Goal: Task Accomplishment & Management: Manage account settings

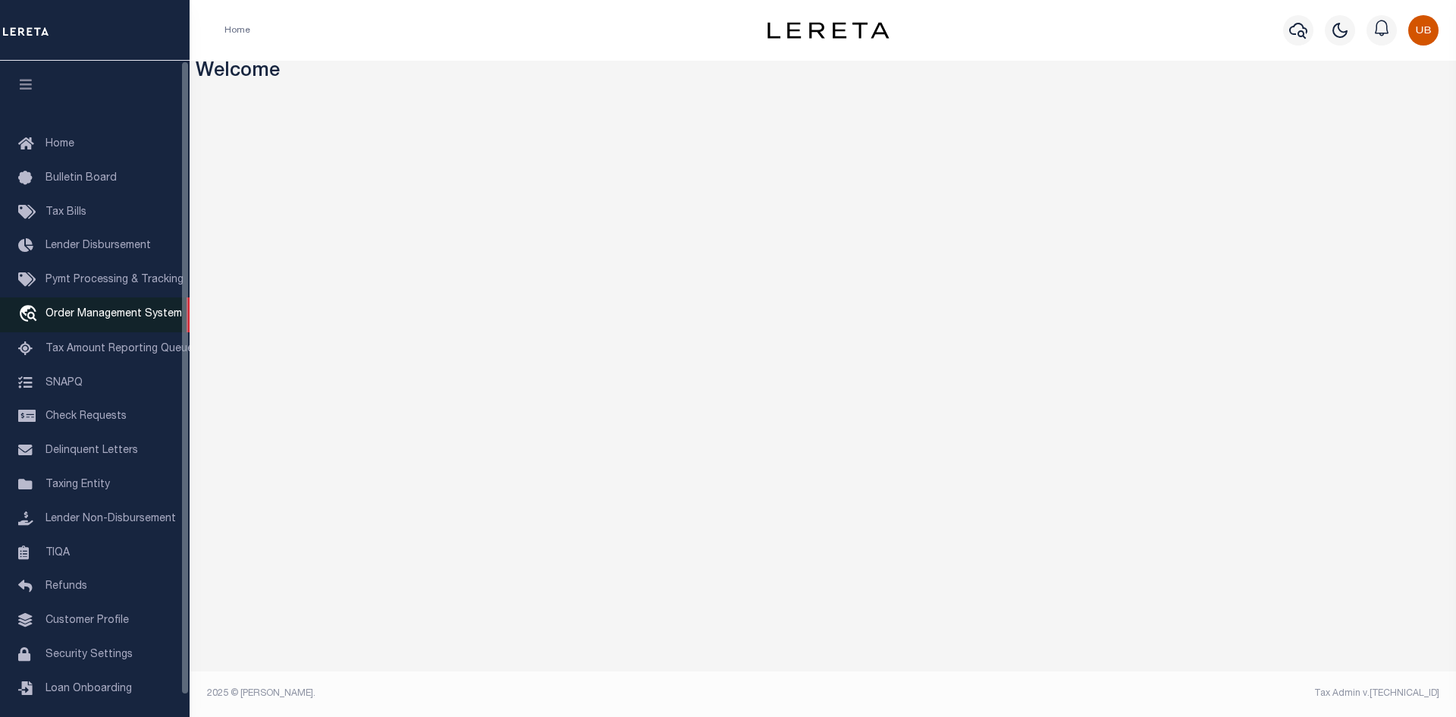
click at [103, 328] on link "travel_explore Order Management System" at bounding box center [95, 314] width 190 height 35
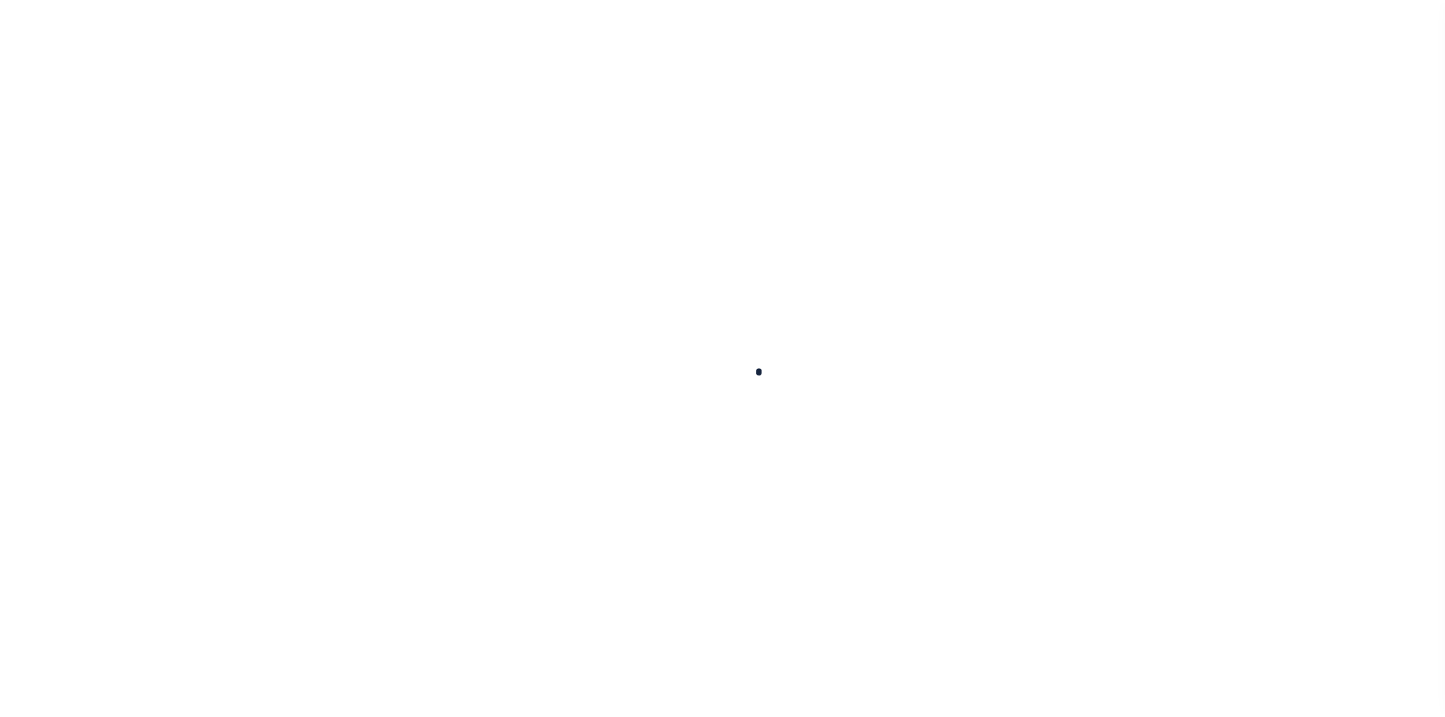
scroll to position [22, 0]
select select "200"
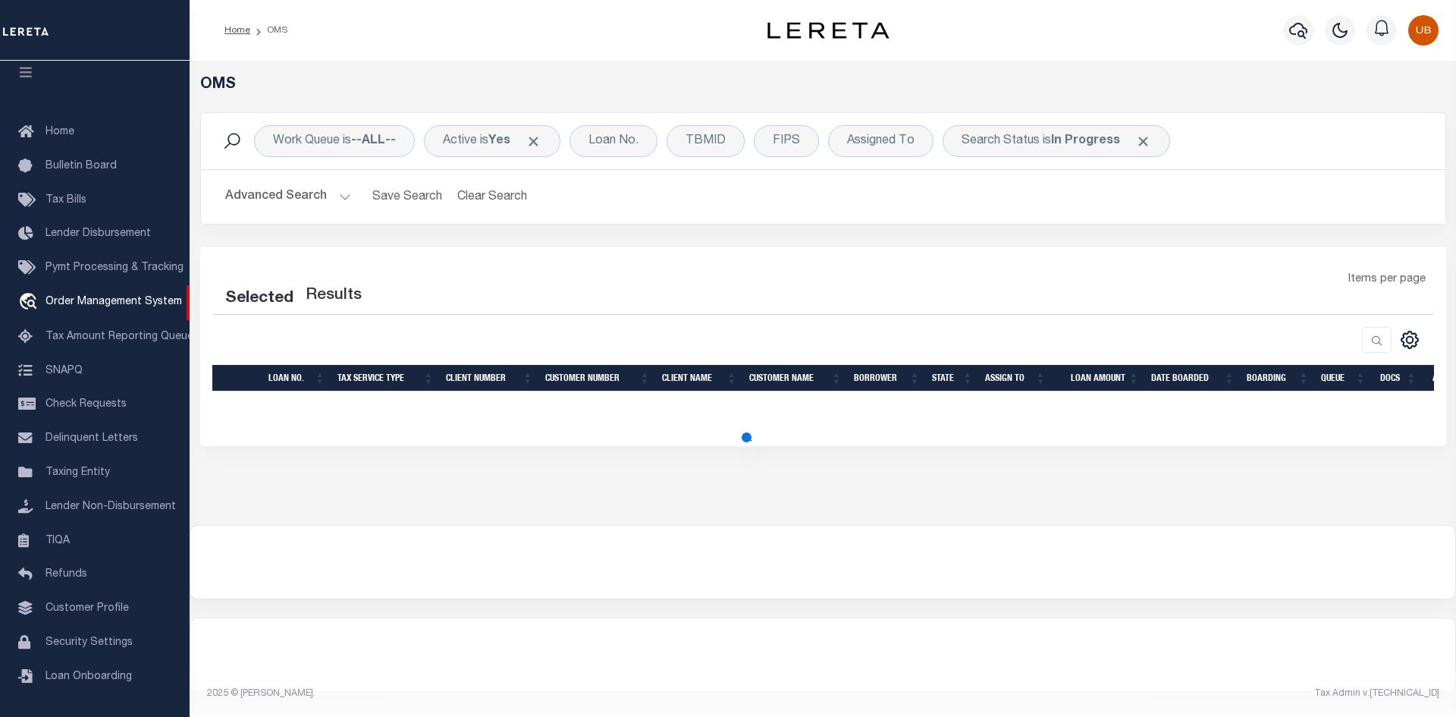
select select "200"
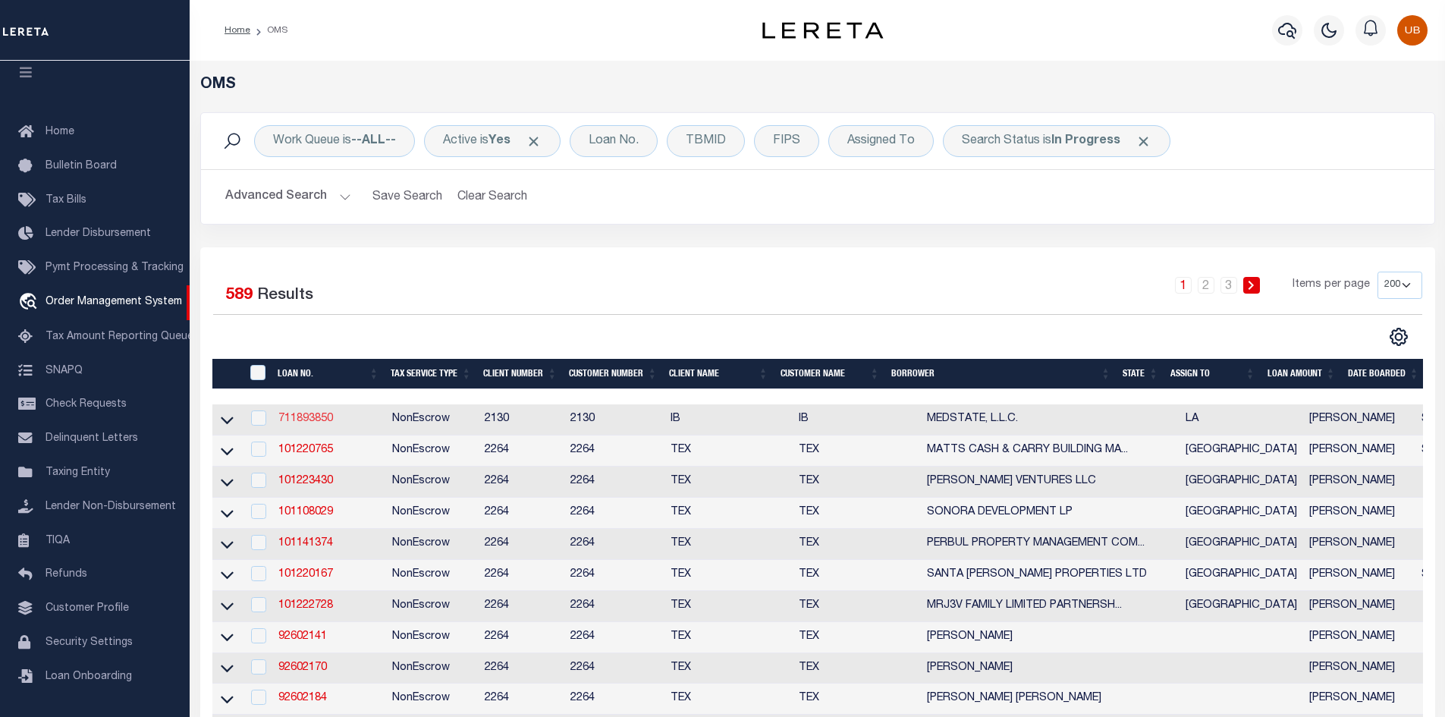
click at [306, 414] on link "711893850" at bounding box center [305, 418] width 55 height 11
type input "711893850"
type input "MEDSTATE, L.L.C."
select select
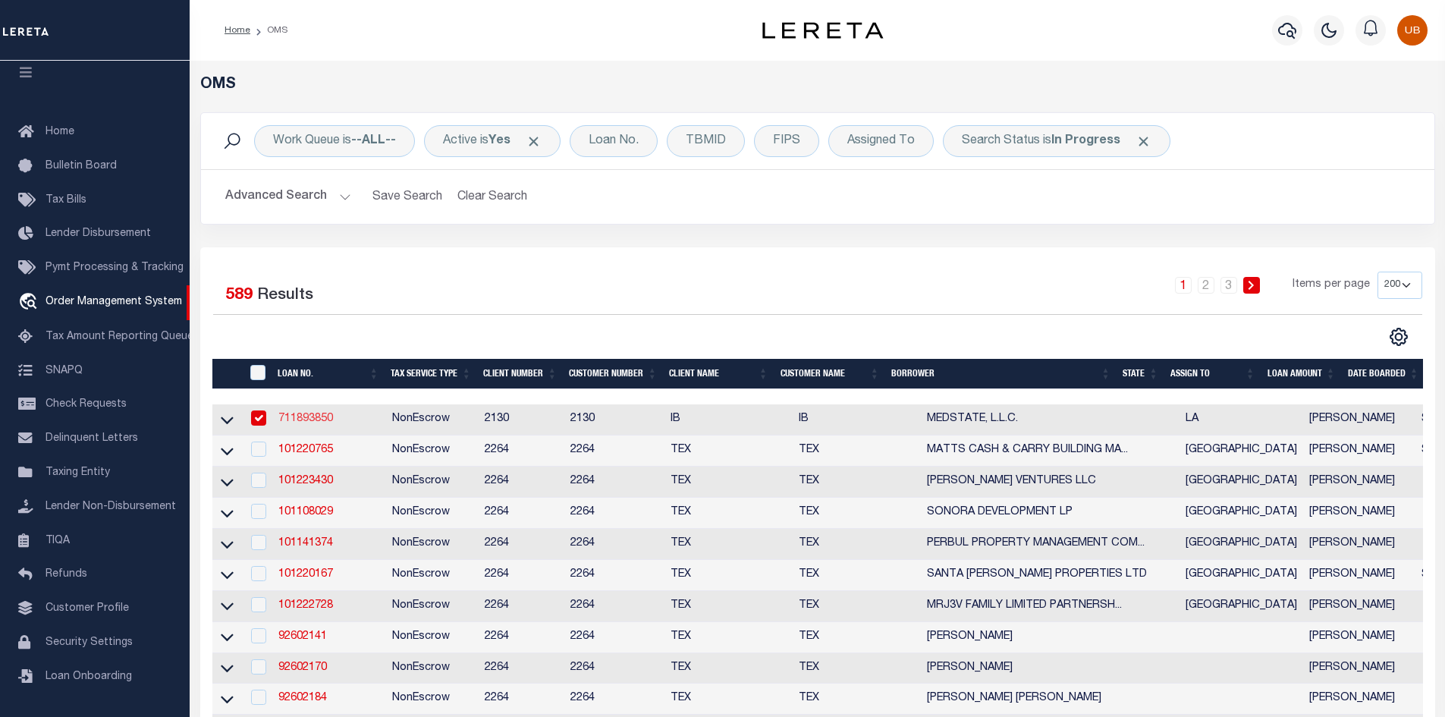
type input "[STREET_ADDRESS][PERSON_NAME] AND 2-X"
type input "[PERSON_NAME] LA 70433"
select select "NonEscrow"
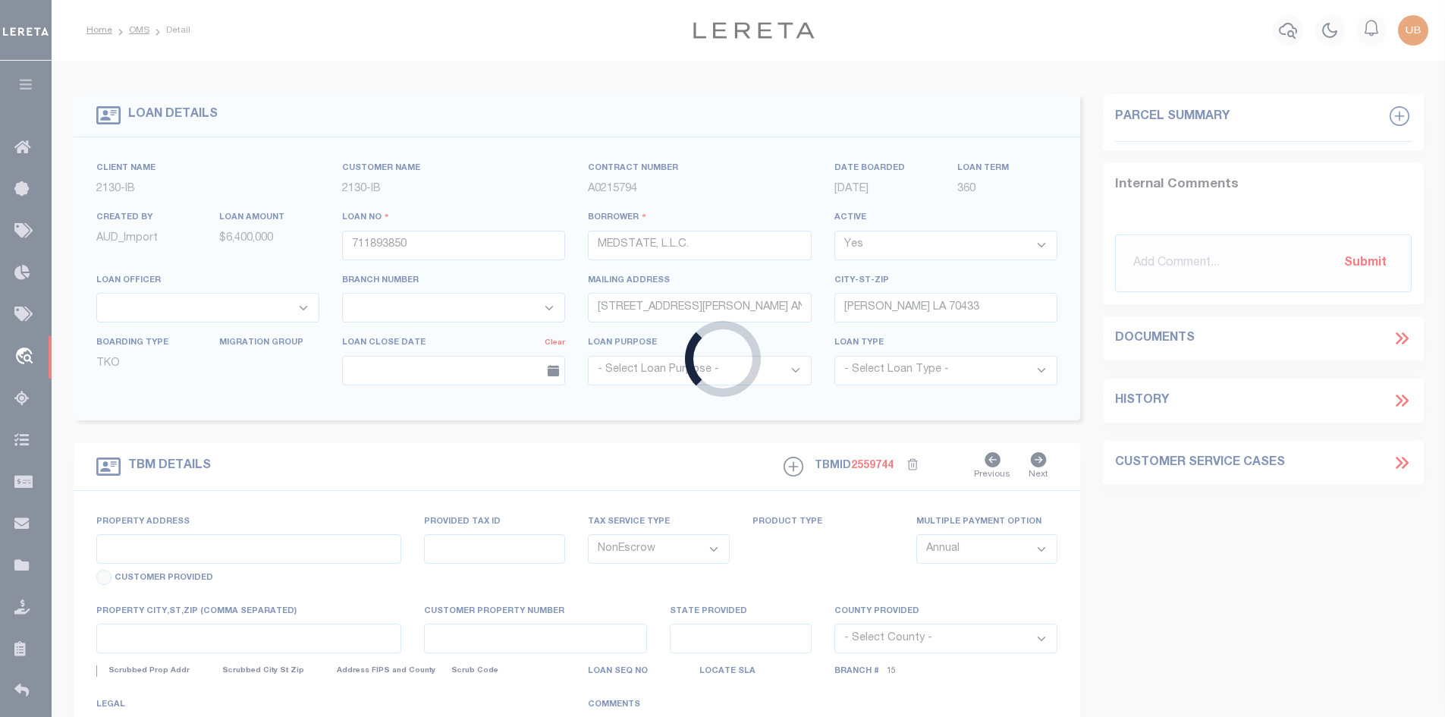
type input "[STREET_ADDRESS][PERSON_NAME] AND 2-X"
type input "1068111276"
select select
type input "[PERSON_NAME] LA 70433"
type input "Eastern"
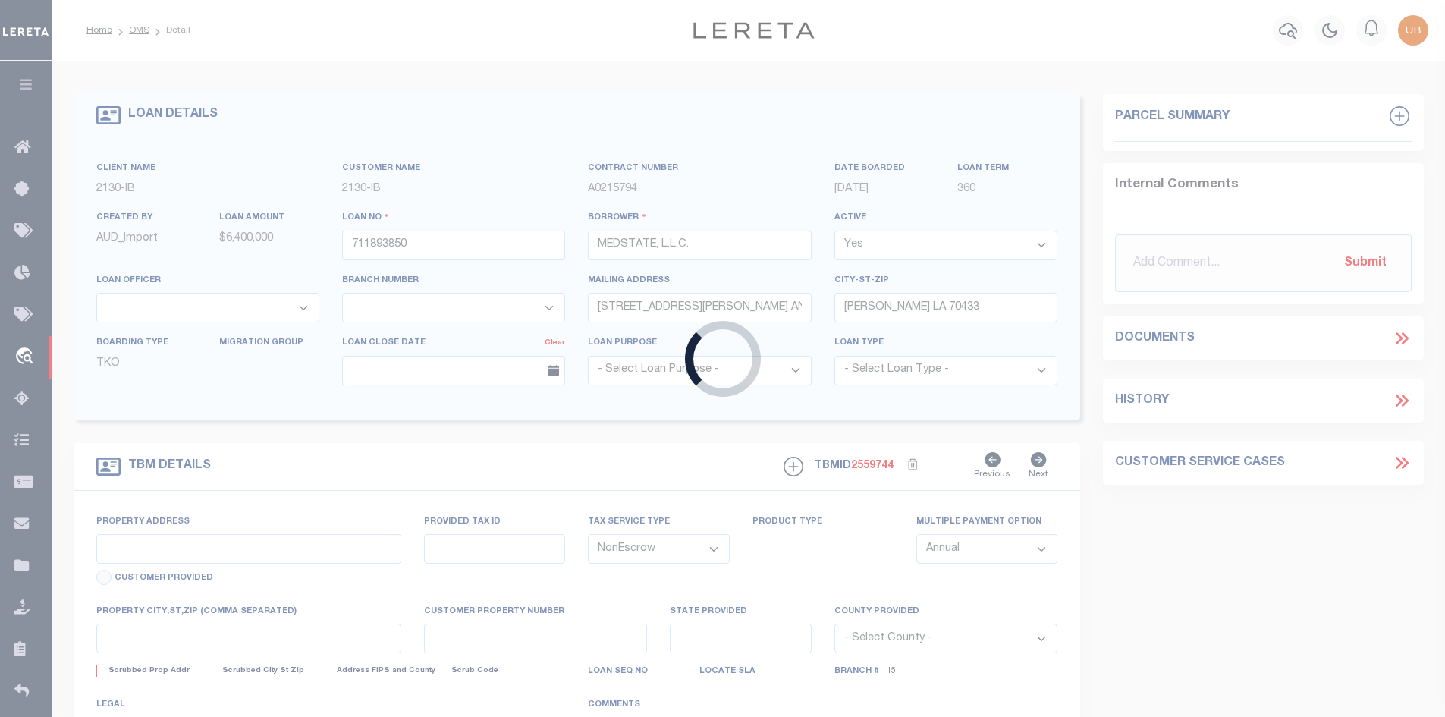
type input "LA"
select select "4950"
select select "2464"
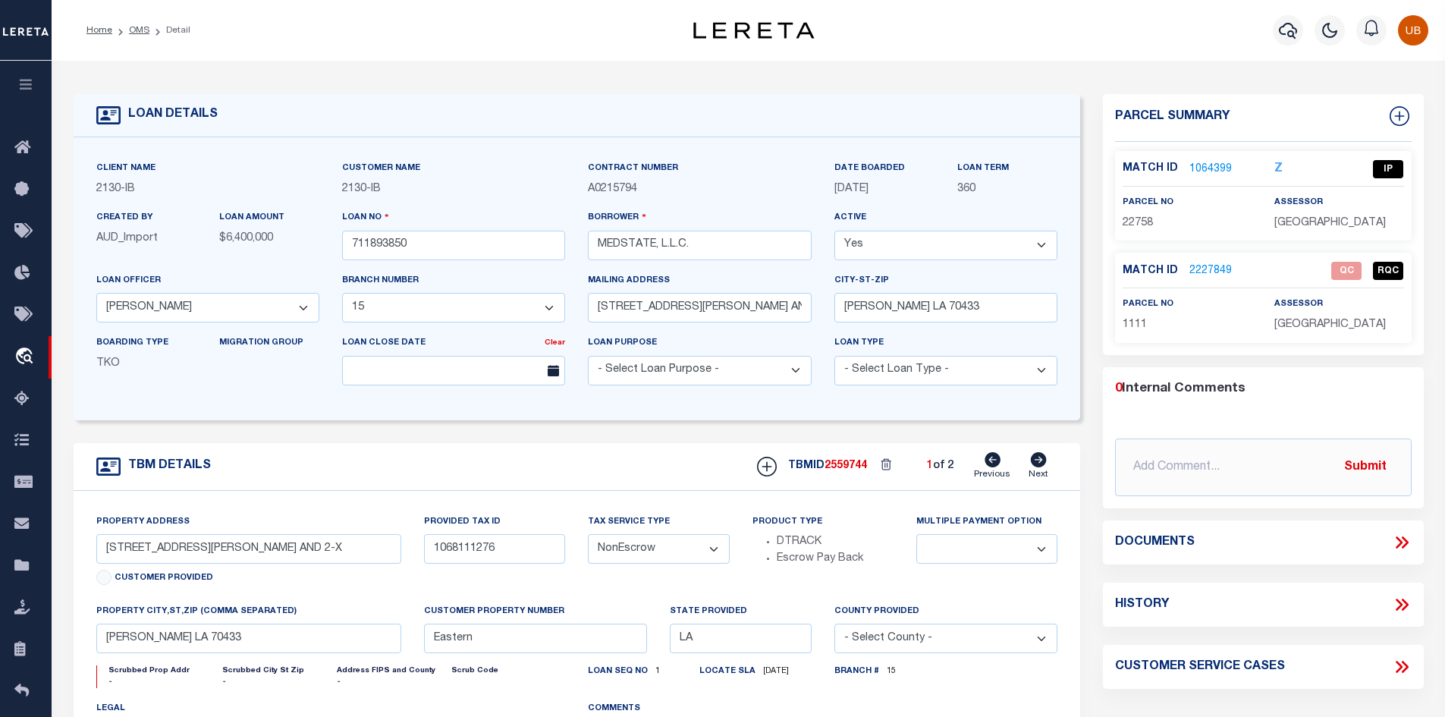
type input "400021500"
type input "[PERSON_NAME] [PERSON_NAME]"
select select
select select "10"
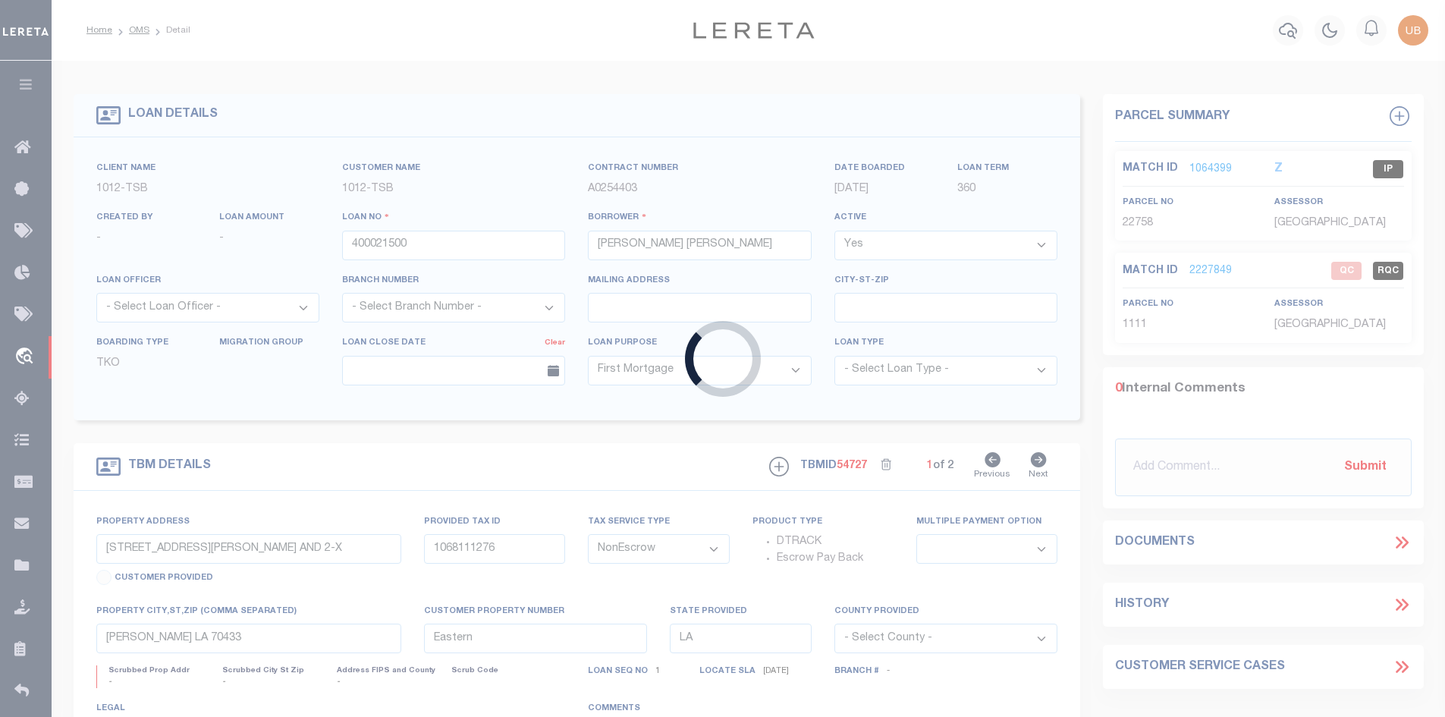
type input "1915 Brundrette"
select select
type input "[GEOGRAPHIC_DATA]"
select select "[GEOGRAPHIC_DATA]"
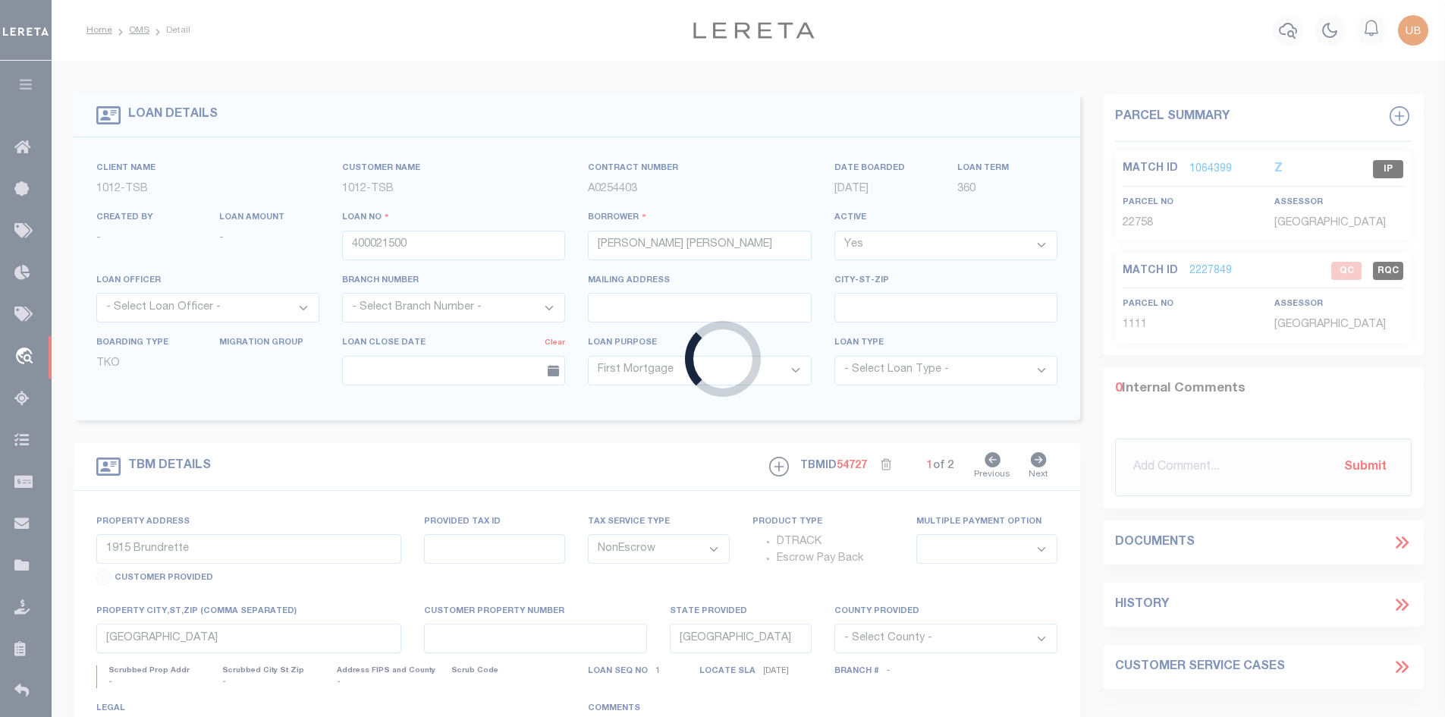
select select "4117"
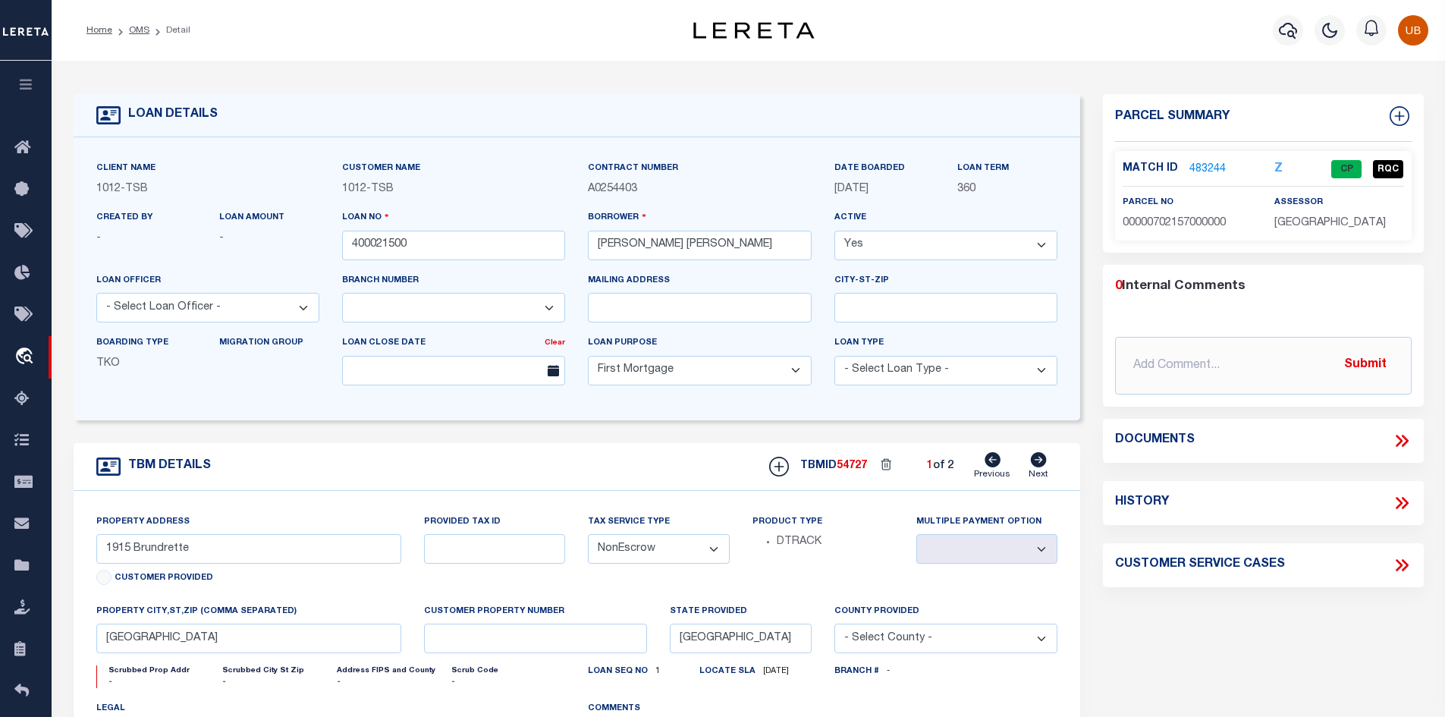
click at [1405, 434] on icon at bounding box center [1402, 441] width 20 height 20
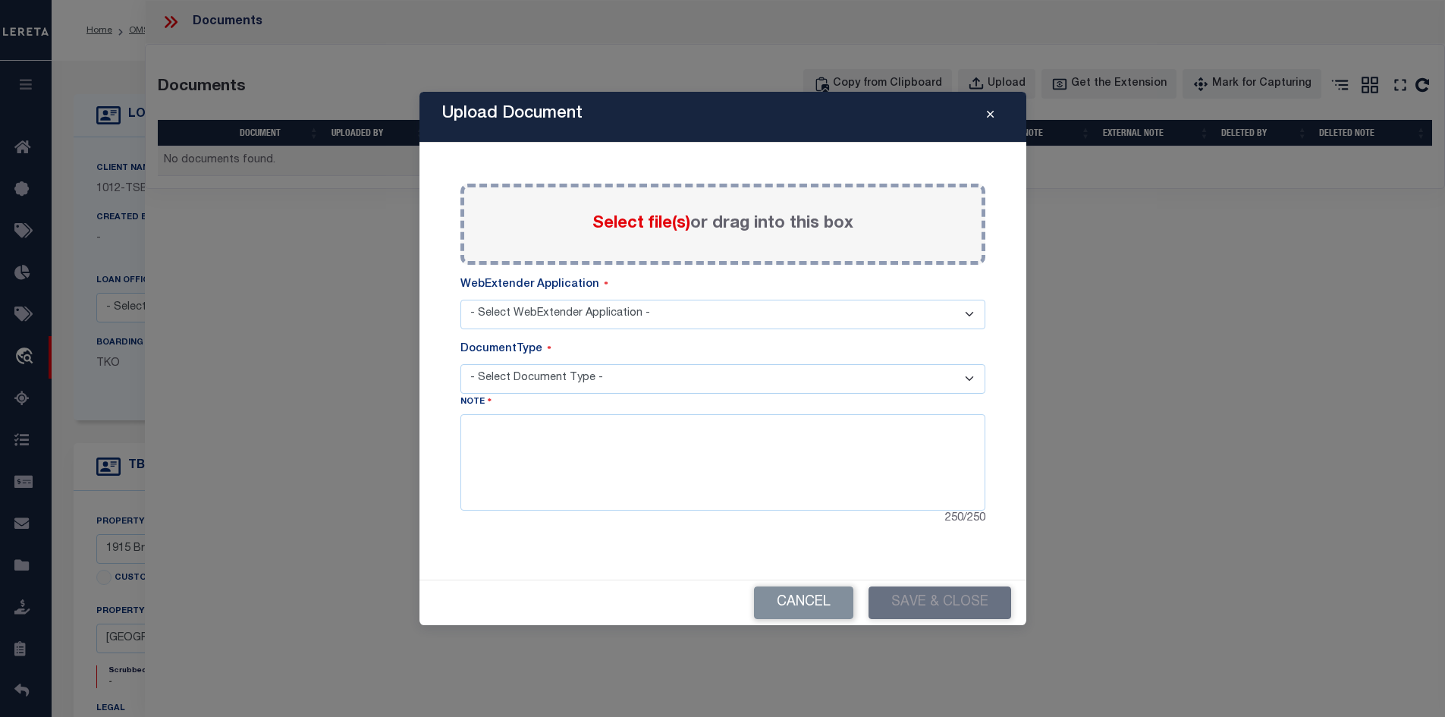
click at [985, 110] on button "Close" at bounding box center [990, 117] width 27 height 18
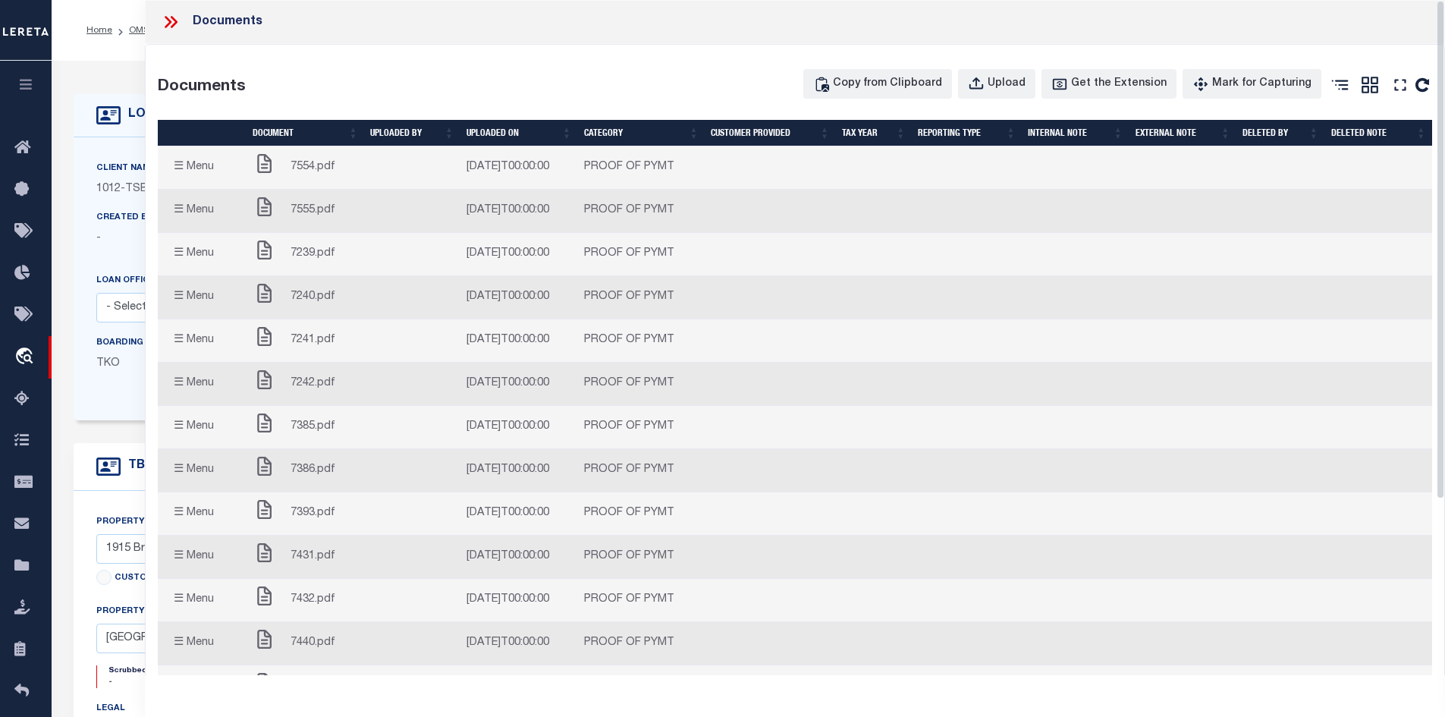
click at [184, 162] on button "☰ Menu" at bounding box center [194, 168] width 60 height 30
click at [183, 162] on button "☰ Menu" at bounding box center [194, 168] width 60 height 30
click at [183, 164] on button "☰ Menu" at bounding box center [194, 168] width 60 height 30
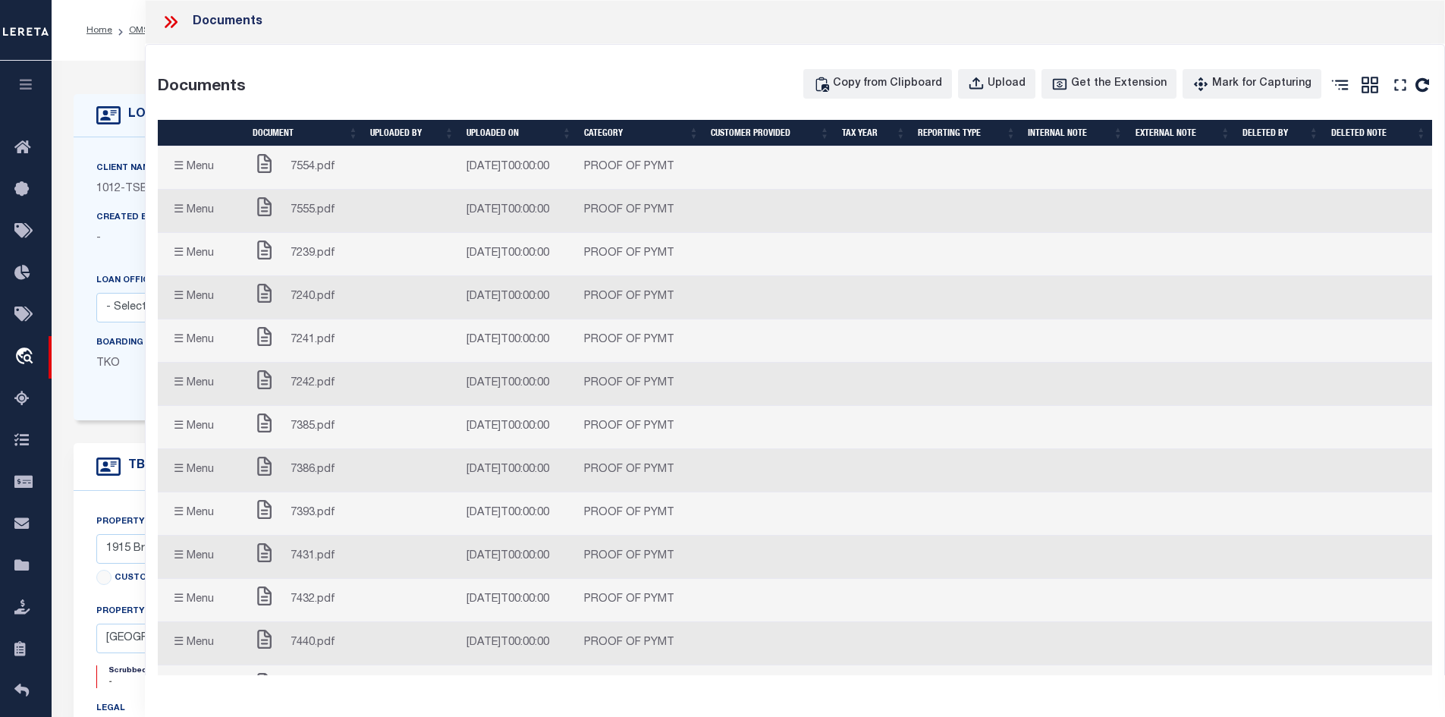
click at [183, 164] on button "☰ Menu" at bounding box center [194, 168] width 60 height 30
click at [189, 198] on button "☰ Menu" at bounding box center [194, 211] width 60 height 30
click at [178, 254] on button "☰ Menu" at bounding box center [194, 255] width 60 height 30
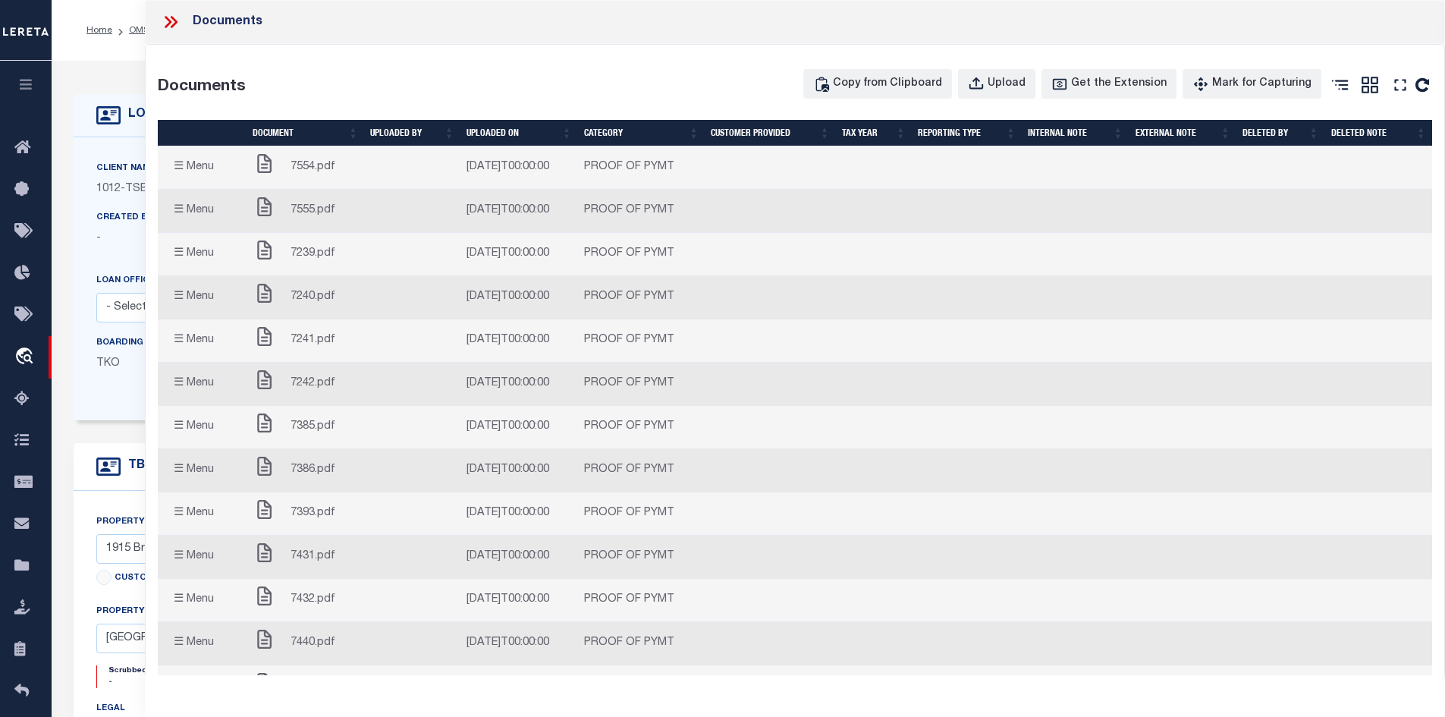
click at [178, 254] on button "☰ Menu" at bounding box center [194, 255] width 60 height 30
click at [187, 292] on button "☰ Menu" at bounding box center [194, 298] width 60 height 30
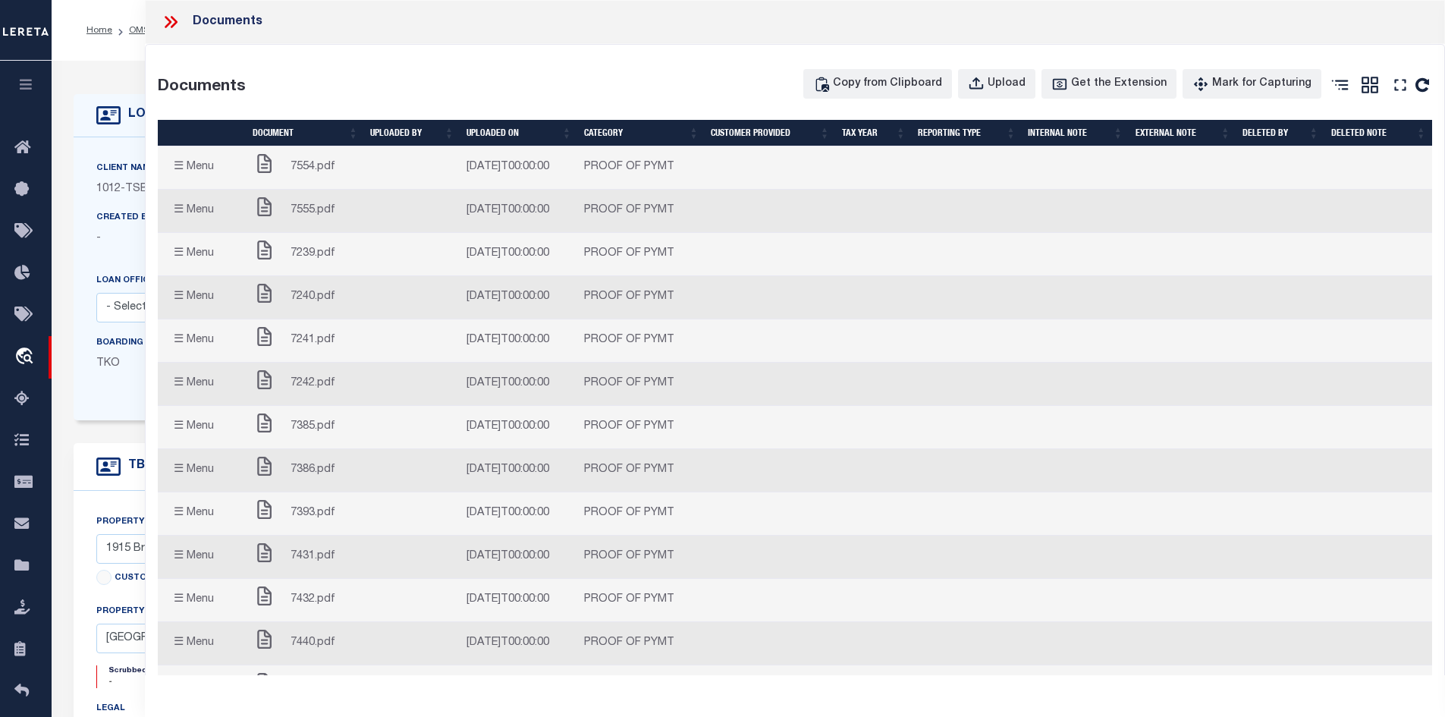
click at [187, 292] on button "☰ Menu" at bounding box center [194, 298] width 60 height 30
click at [194, 170] on button "☰ Menu" at bounding box center [194, 168] width 60 height 30
click at [195, 170] on button "☰ Menu" at bounding box center [194, 168] width 60 height 30
click at [174, 23] on icon at bounding box center [173, 22] width 7 height 12
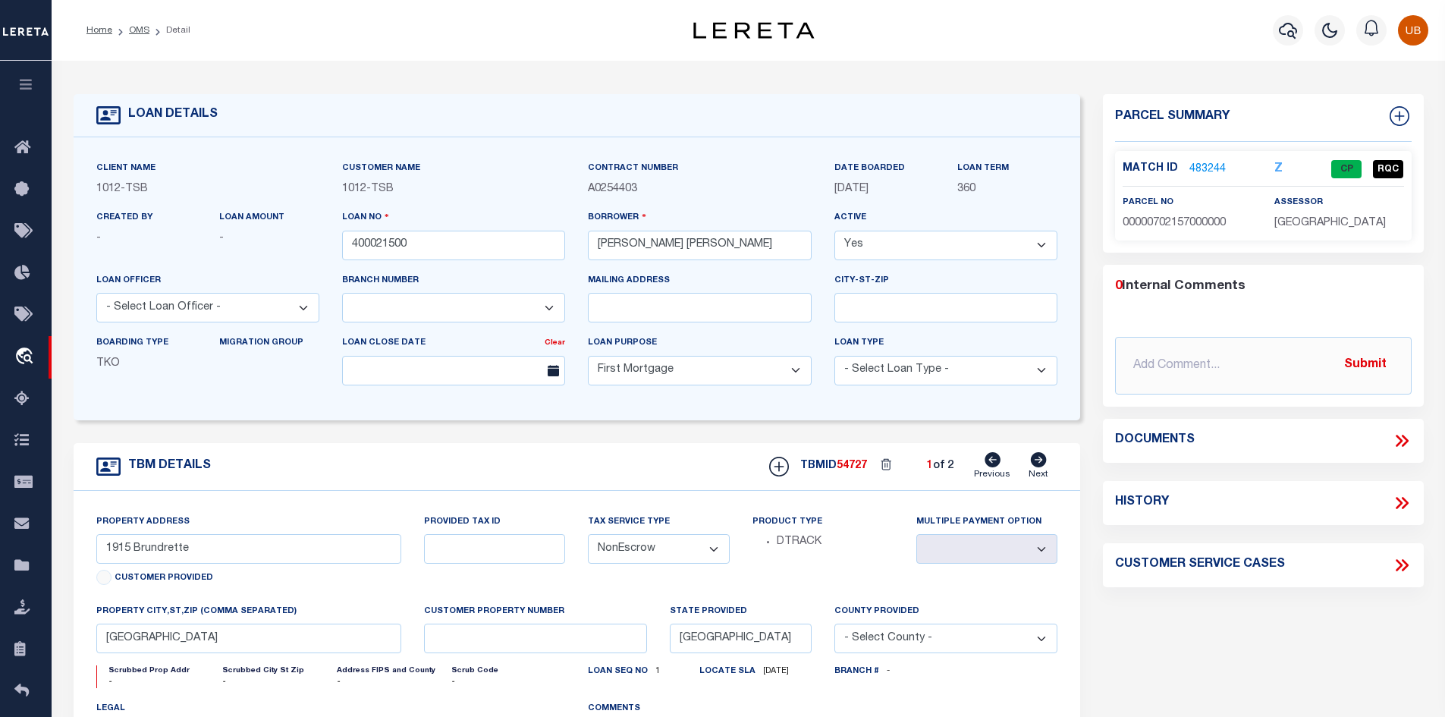
click at [1334, 39] on icon "button" at bounding box center [1330, 30] width 18 height 18
